Goal: Task Accomplishment & Management: Manage account settings

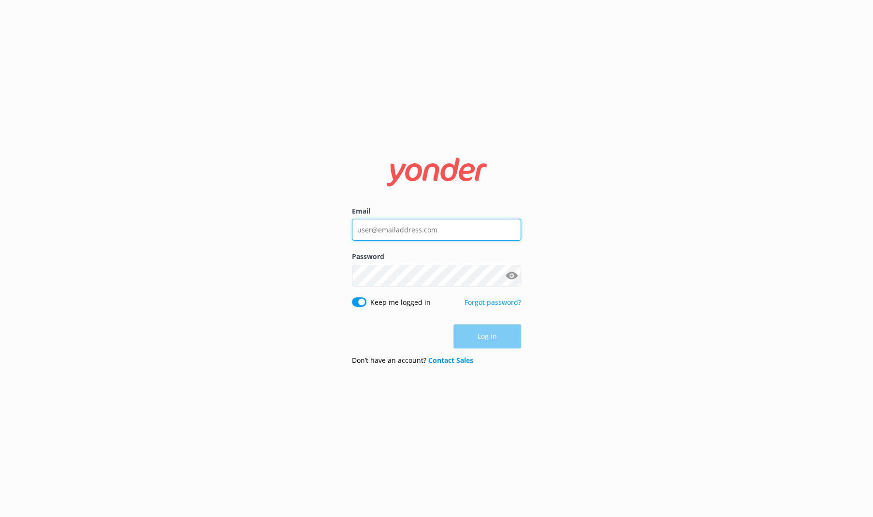
type input "[EMAIL_ADDRESS][DOMAIN_NAME]"
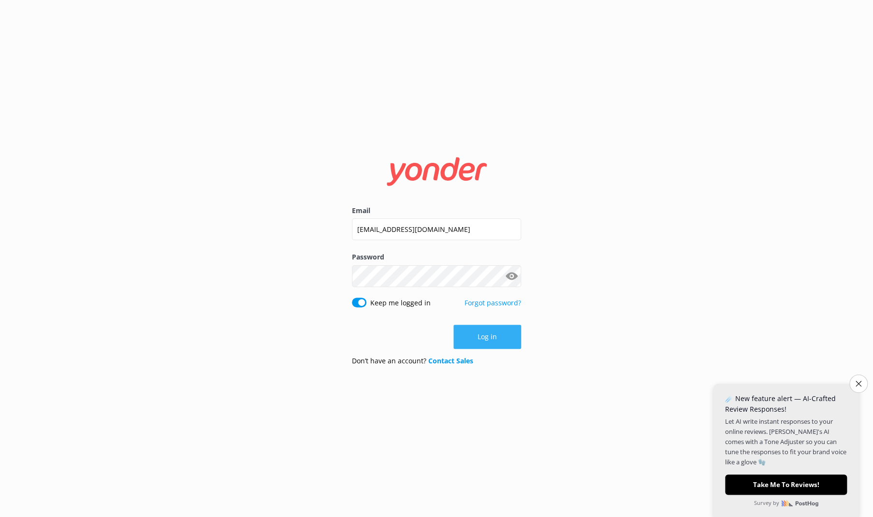
click at [490, 331] on button "Log in" at bounding box center [487, 337] width 68 height 24
